Goal: Navigation & Orientation: Find specific page/section

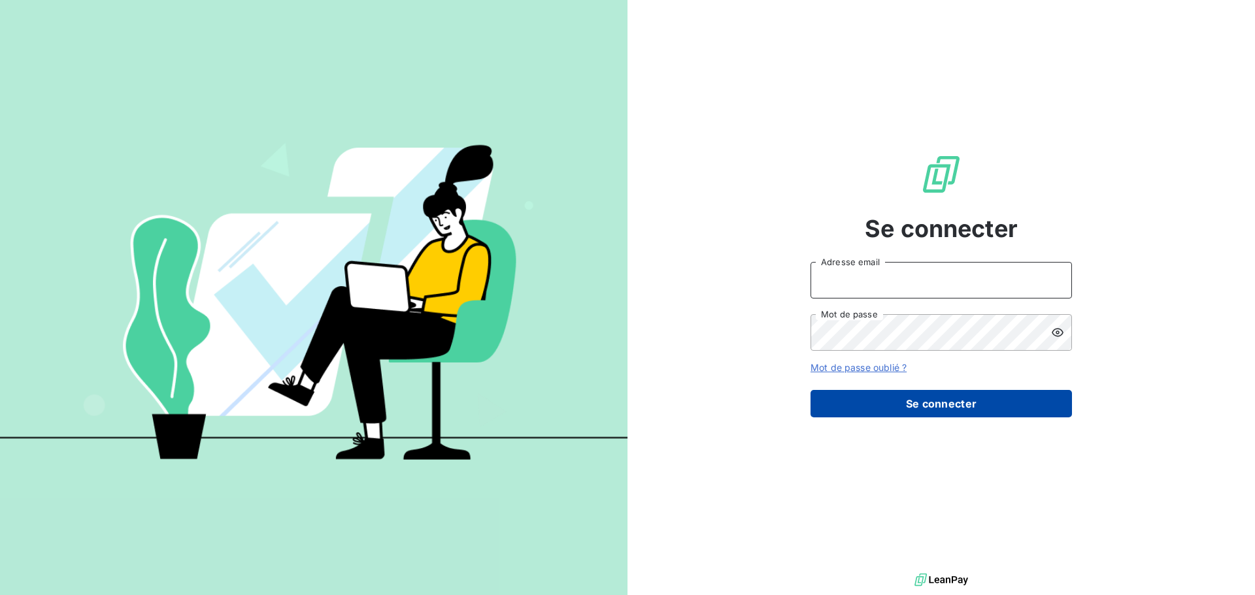
type input "[EMAIL_ADDRESS][DOMAIN_NAME]"
click at [846, 409] on button "Se connecter" at bounding box center [941, 403] width 261 height 27
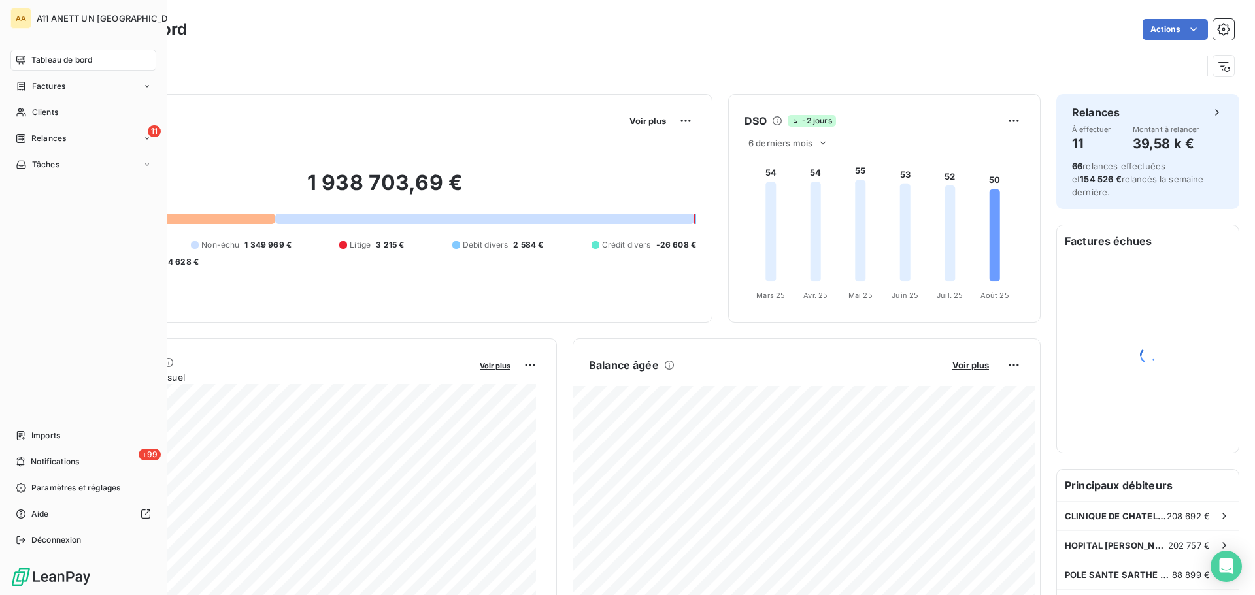
click at [48, 61] on span "Tableau de bord" at bounding box center [61, 60] width 61 height 12
